Goal: Transaction & Acquisition: Purchase product/service

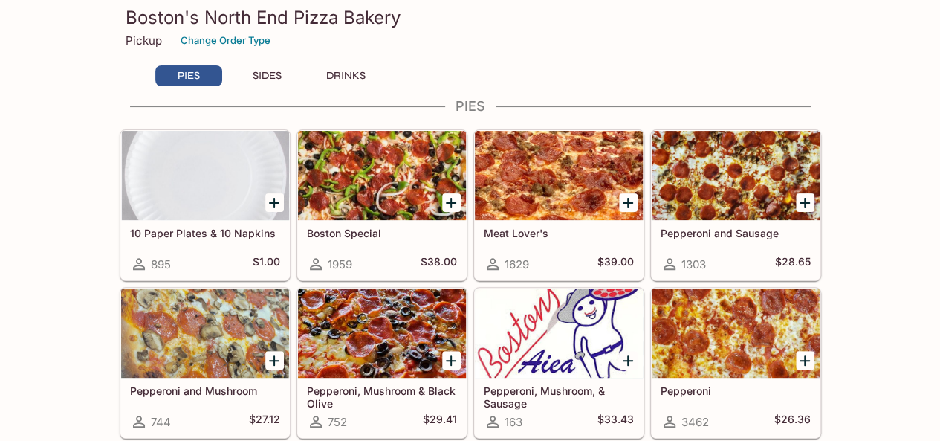
scroll to position [77, 0]
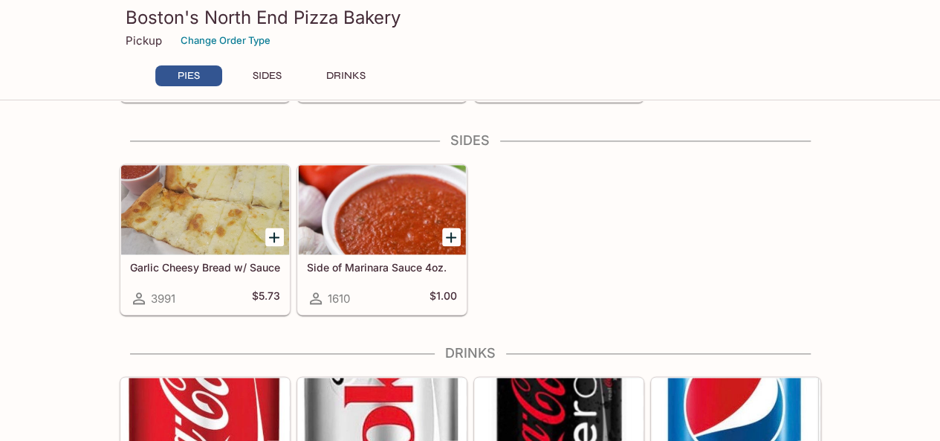
scroll to position [915, 0]
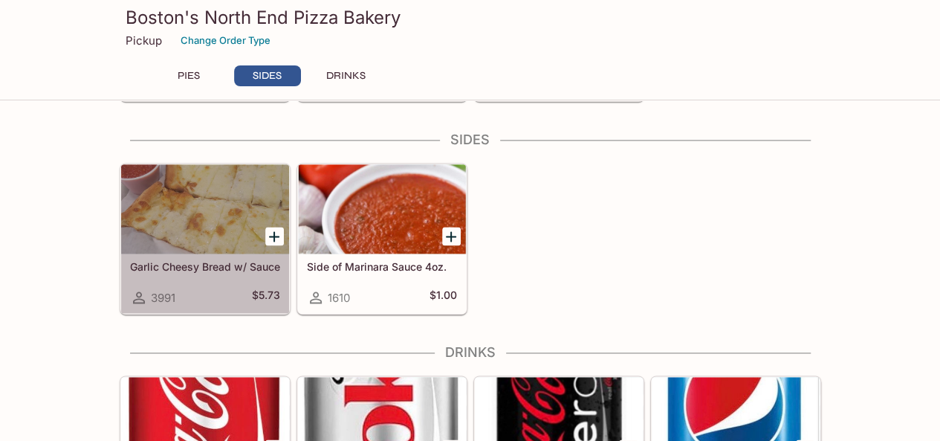
click at [178, 260] on h5 "Garlic Cheesy Bread w/ Sauce" at bounding box center [205, 266] width 150 height 13
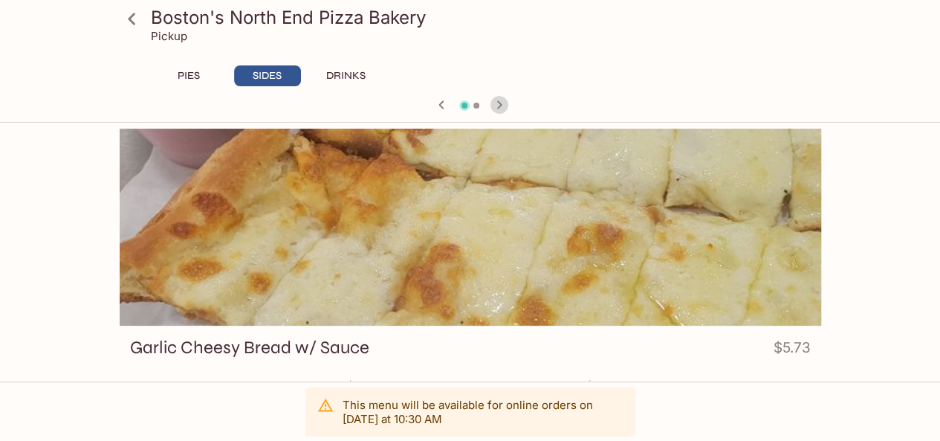
click at [498, 103] on icon "button" at bounding box center [499, 105] width 18 height 18
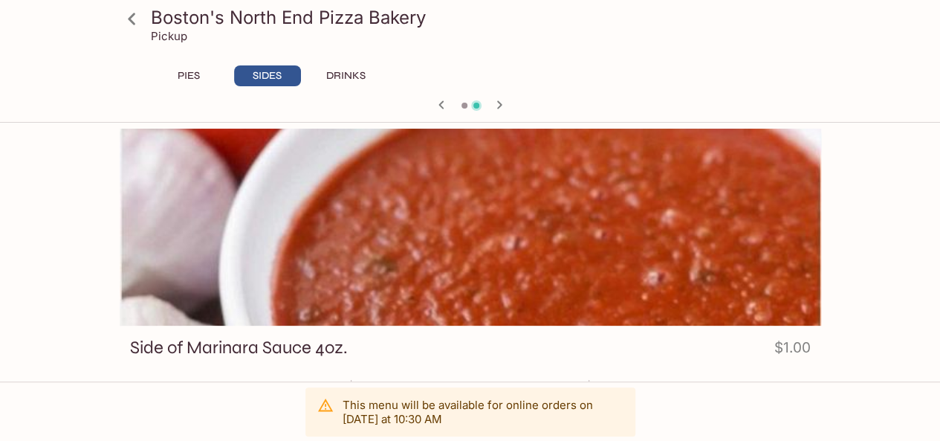
click at [438, 106] on icon "button" at bounding box center [442, 105] width 18 height 18
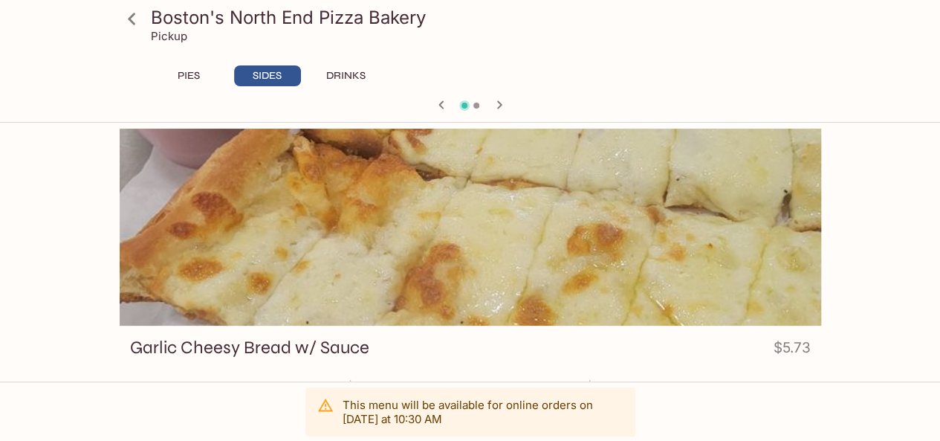
click at [138, 16] on icon at bounding box center [132, 19] width 26 height 26
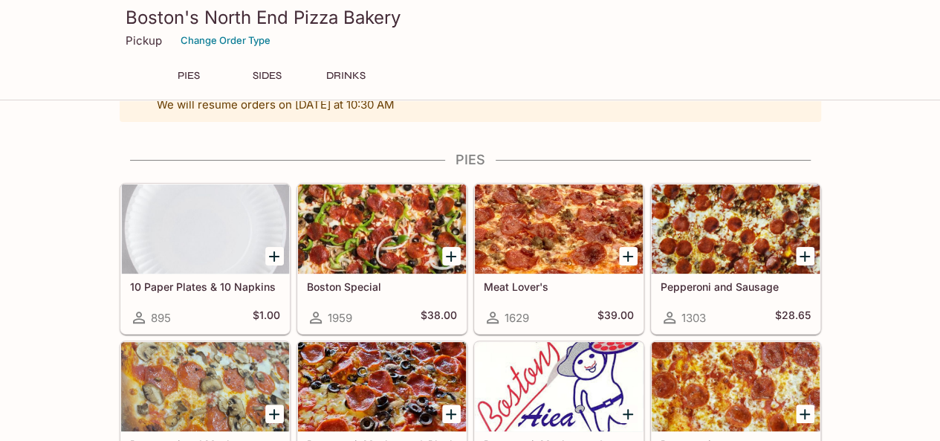
scroll to position [53, 0]
